Goal: Check status: Check status

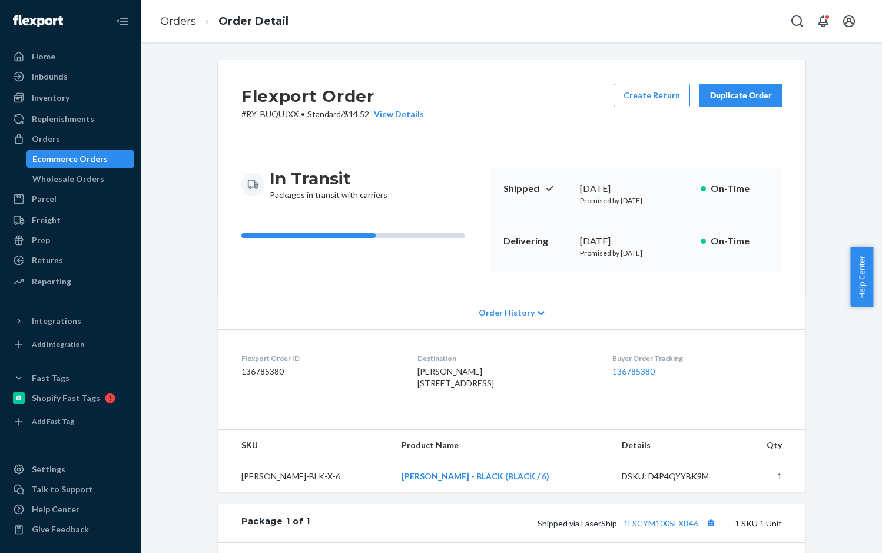
scroll to position [228, 0]
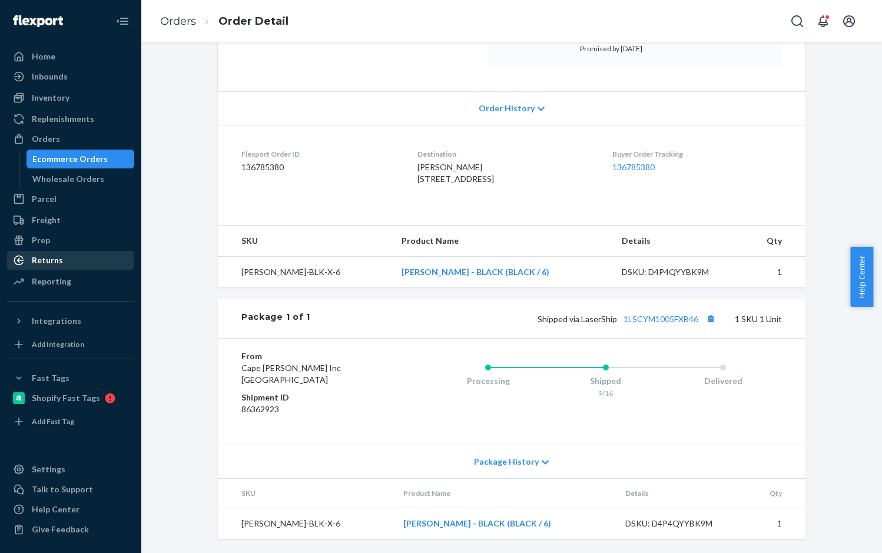
click at [51, 264] on div "Returns" at bounding box center [47, 260] width 31 height 12
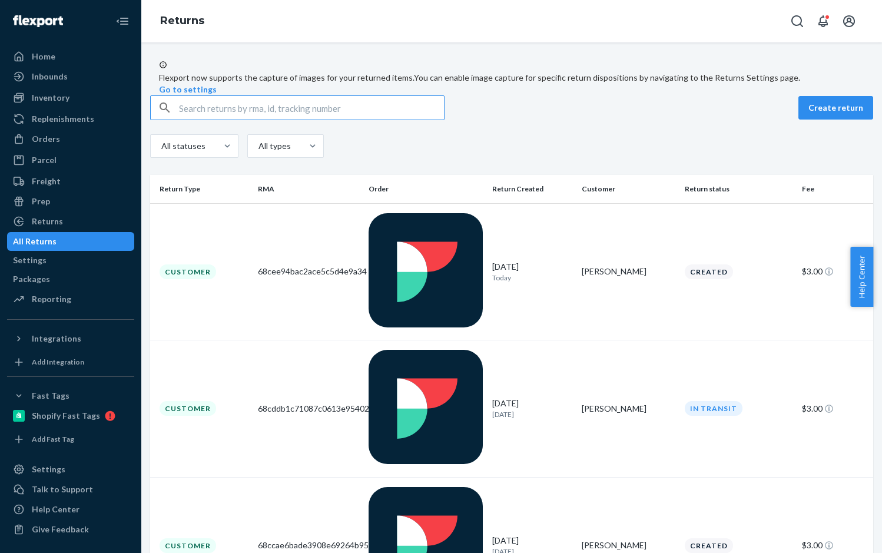
click at [245, 120] on input "text" at bounding box center [311, 108] width 265 height 24
paste input "1Z0507919010537178"
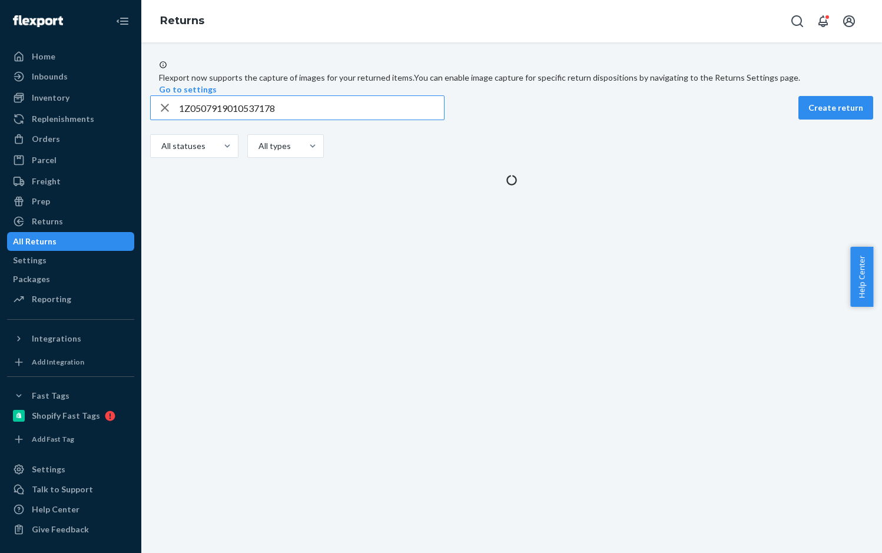
type input "1Z0507919010537178"
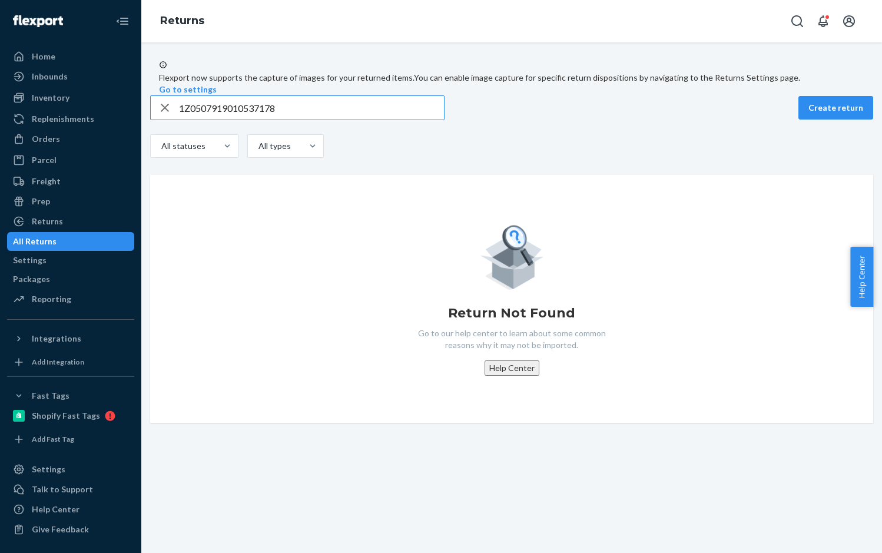
drag, startPoint x: 174, startPoint y: 134, endPoint x: 201, endPoint y: 134, distance: 26.5
click at [169, 112] on icon "button" at bounding box center [165, 108] width 8 height 8
click at [201, 120] on input "text" at bounding box center [311, 108] width 265 height 24
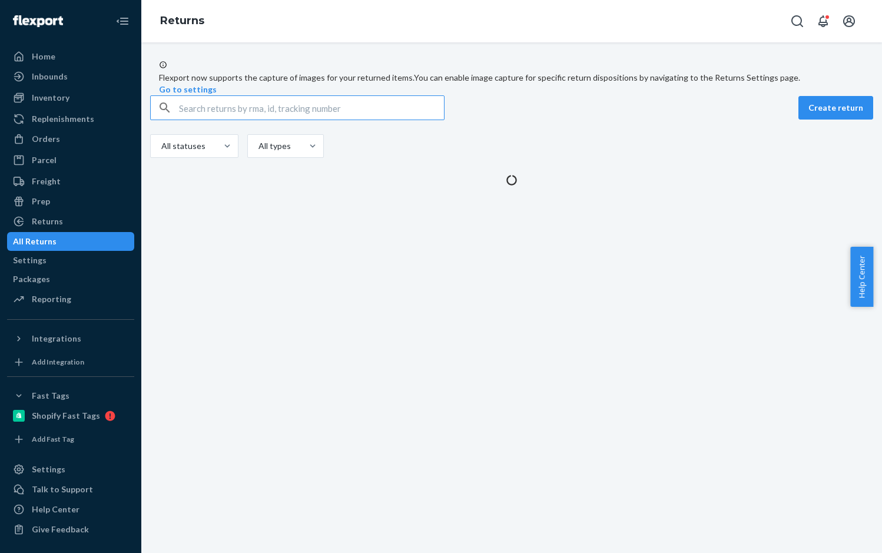
paste input "1Z0507919005971646"
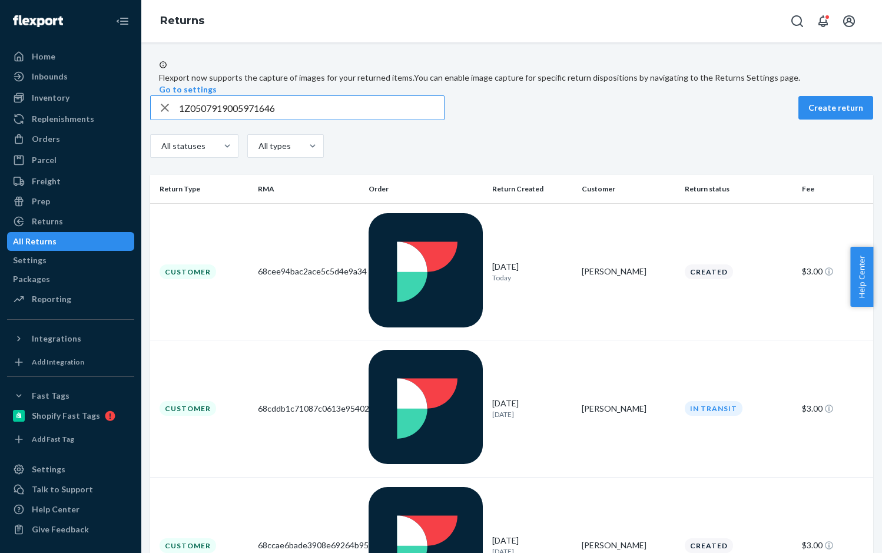
type input "1Z0507919005971646"
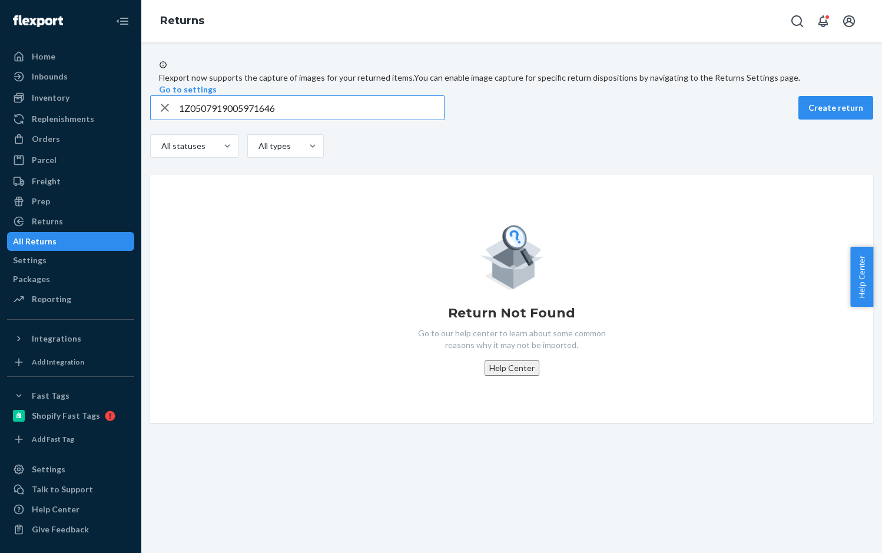
click at [170, 120] on icon "button" at bounding box center [165, 108] width 14 height 24
click at [203, 120] on input "text" at bounding box center [311, 108] width 265 height 24
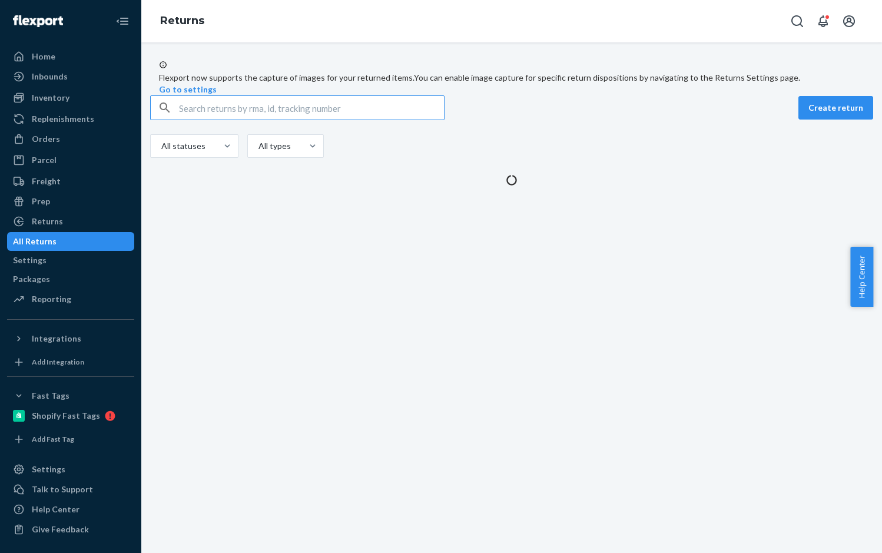
paste input "1Z0507919001166434"
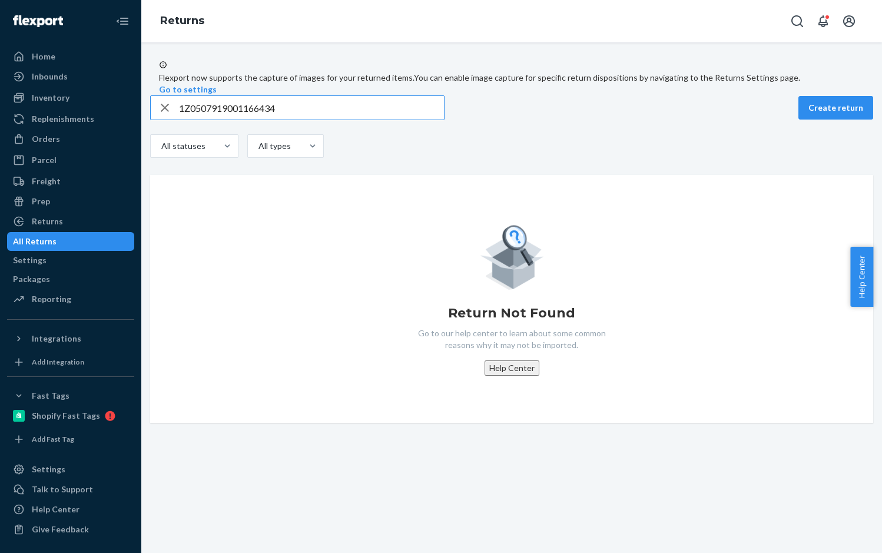
type input "1Z0507919001166434"
drag, startPoint x: 172, startPoint y: 132, endPoint x: 227, endPoint y: 134, distance: 54.8
click at [172, 120] on icon "button" at bounding box center [165, 108] width 14 height 24
click at [227, 120] on input "text" at bounding box center [311, 108] width 265 height 24
paste input "1Z0507919002203472"
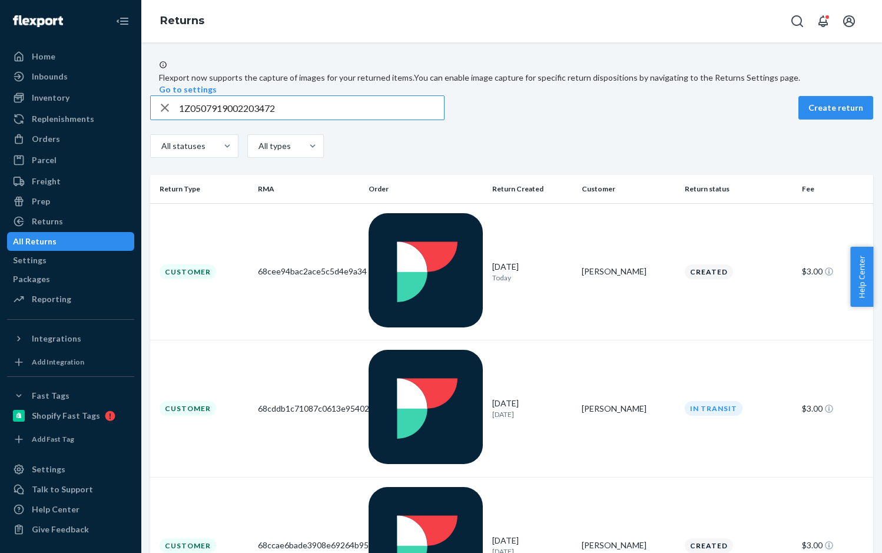
type input "1Z0507919002203472"
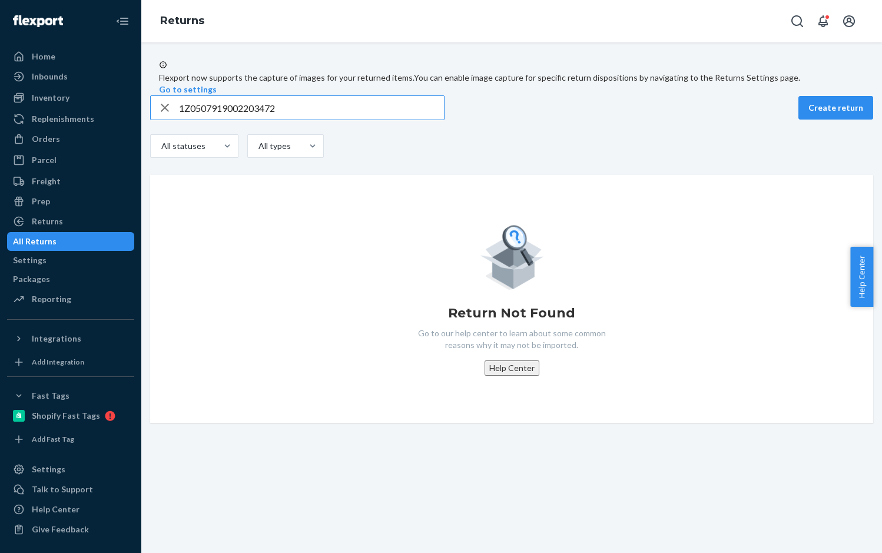
click at [171, 120] on icon "button" at bounding box center [165, 108] width 14 height 24
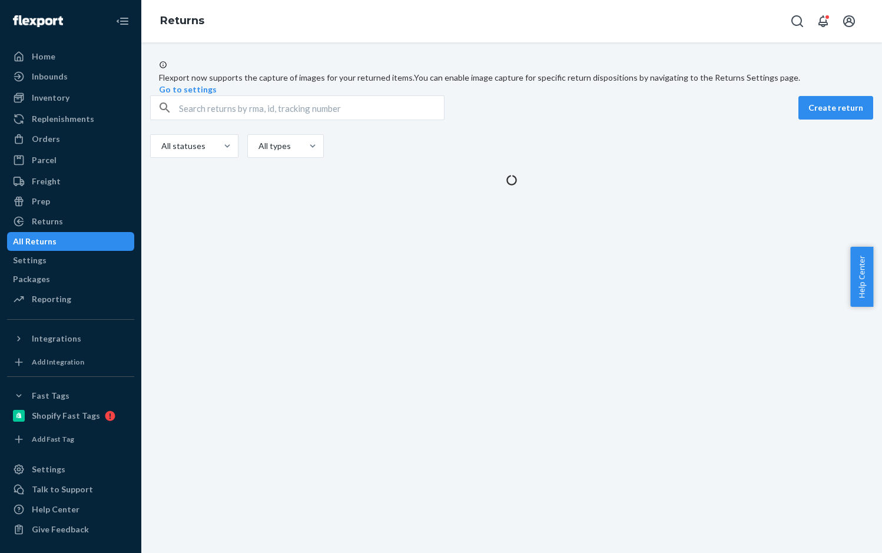
click at [224, 120] on input "text" at bounding box center [311, 108] width 265 height 24
paste input "1Z0507919001108630"
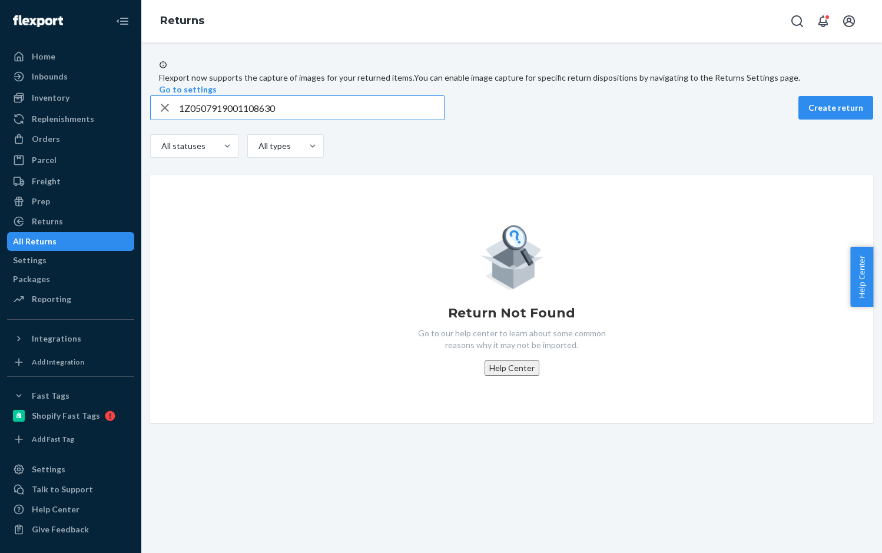
type input "1Z0507919001108630"
drag, startPoint x: 168, startPoint y: 133, endPoint x: 221, endPoint y: 133, distance: 53.0
click at [171, 120] on icon "button" at bounding box center [165, 108] width 14 height 24
click at [224, 120] on input "text" at bounding box center [311, 108] width 265 height 24
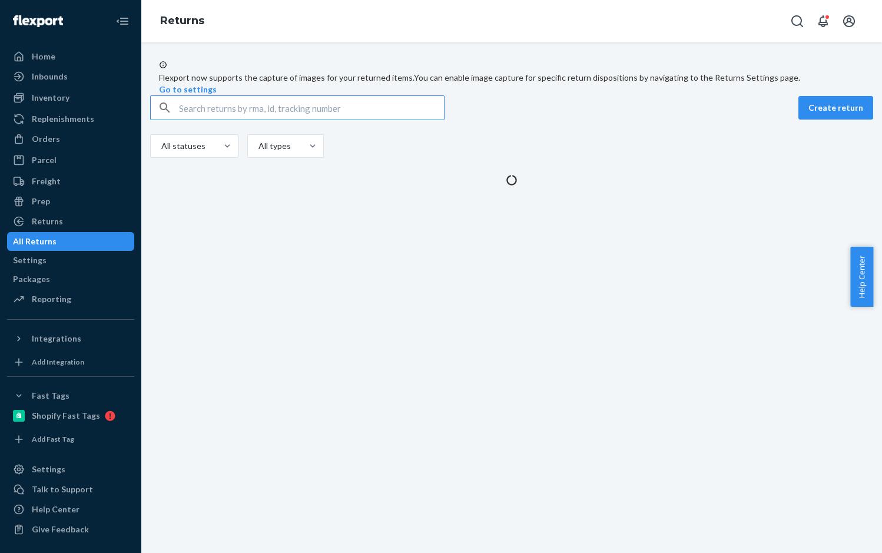
paste input "1Z0507919001814591"
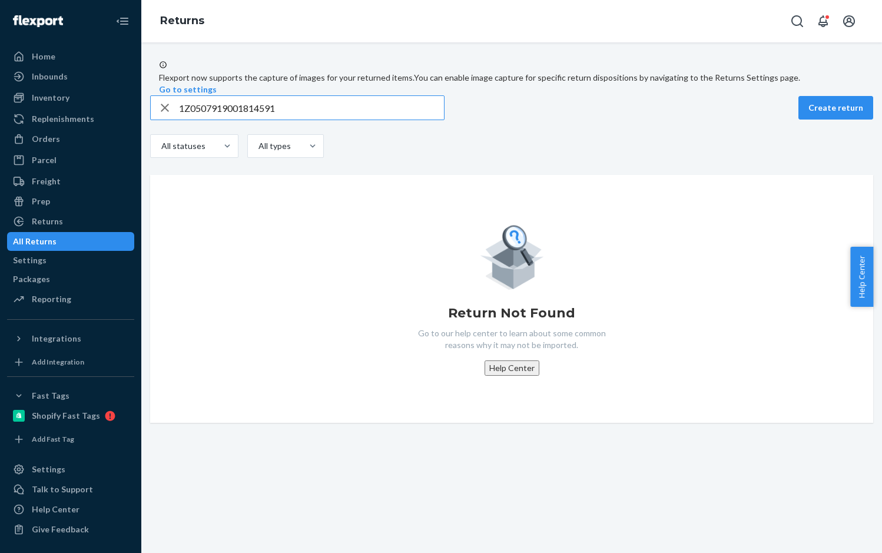
type input "1Z0507919001814591"
drag, startPoint x: 174, startPoint y: 134, endPoint x: 224, endPoint y: 133, distance: 50.6
click at [172, 120] on icon "button" at bounding box center [165, 108] width 14 height 24
click at [224, 120] on input "text" at bounding box center [311, 108] width 265 height 24
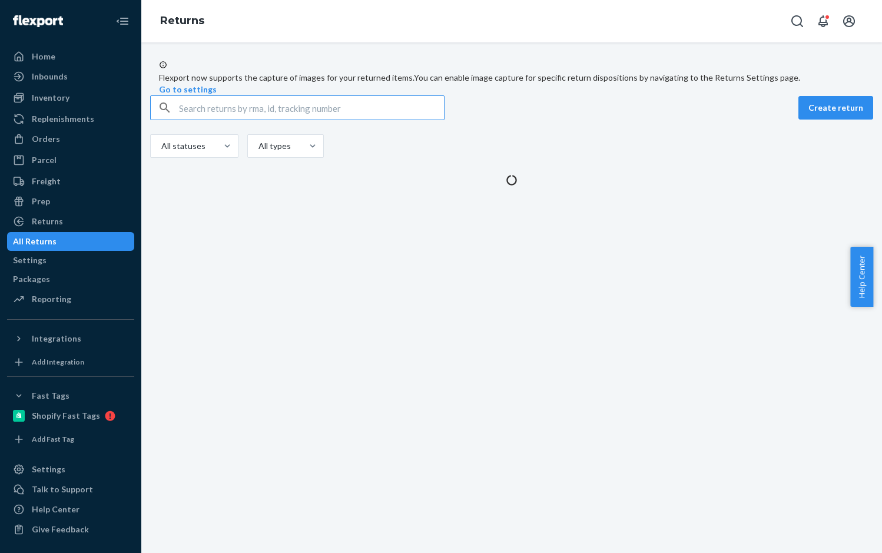
paste input "1Z0507919017074441"
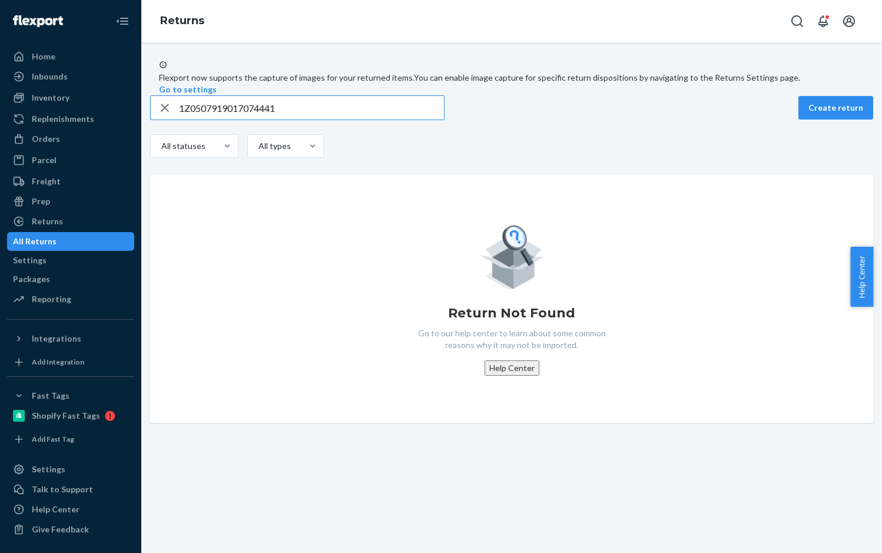
type input "1Z0507919017074441"
click at [171, 120] on icon "button" at bounding box center [165, 108] width 14 height 24
click at [220, 120] on input "text" at bounding box center [311, 108] width 265 height 24
paste input "1Z0507919012011946"
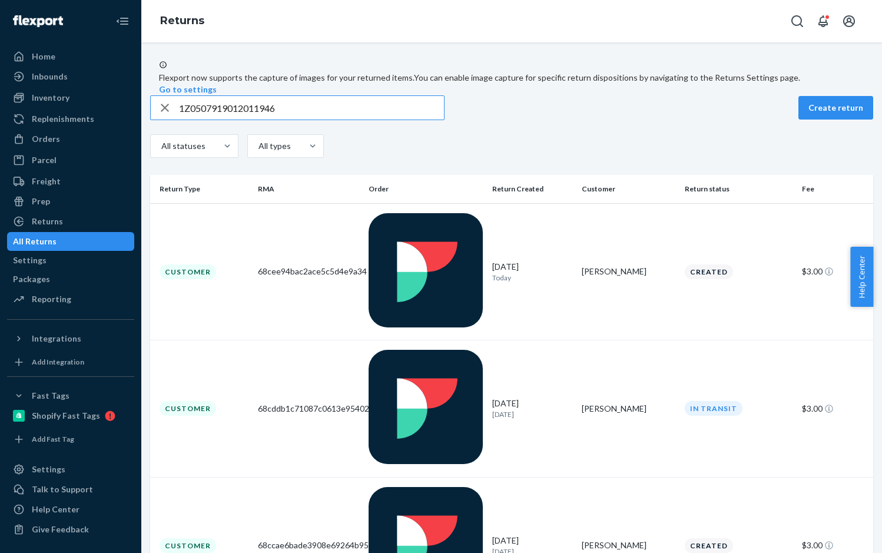
type input "1Z0507919012011946"
